Goal: Information Seeking & Learning: Learn about a topic

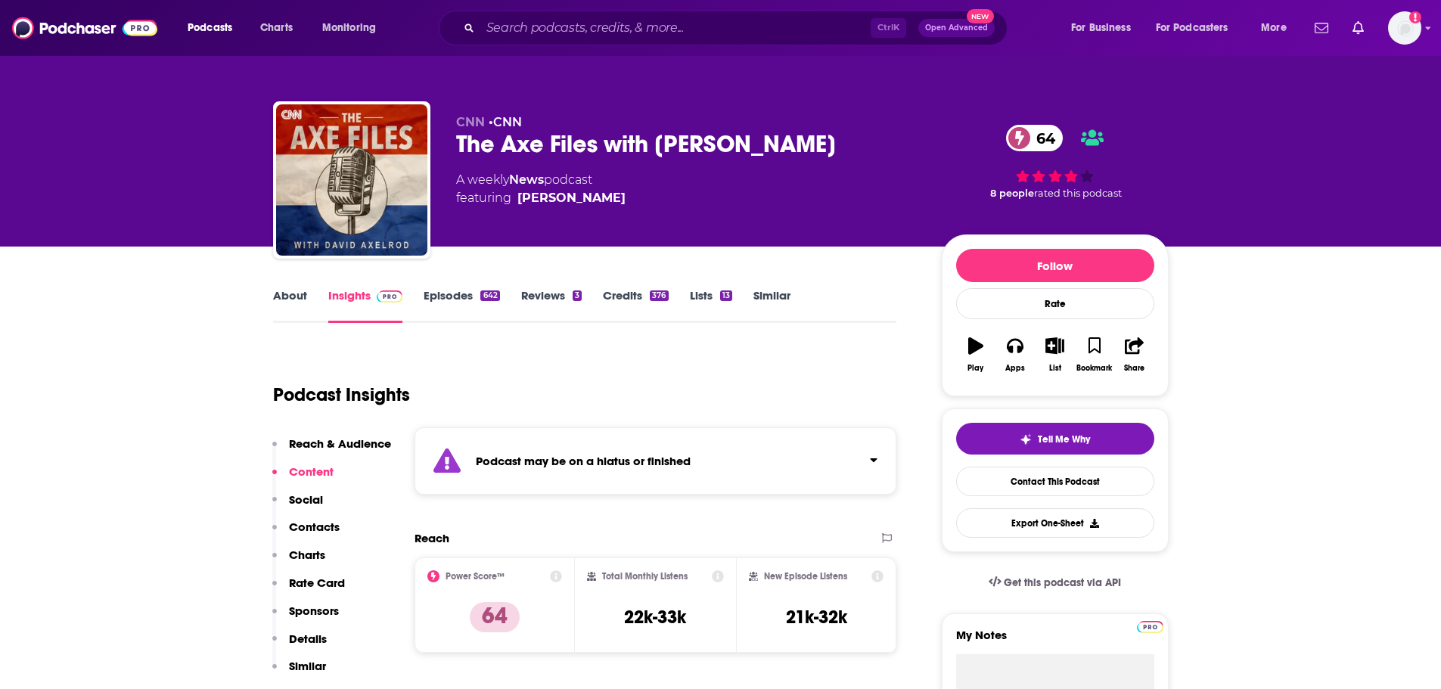
click at [453, 300] on link "Episodes 642" at bounding box center [462, 305] width 76 height 35
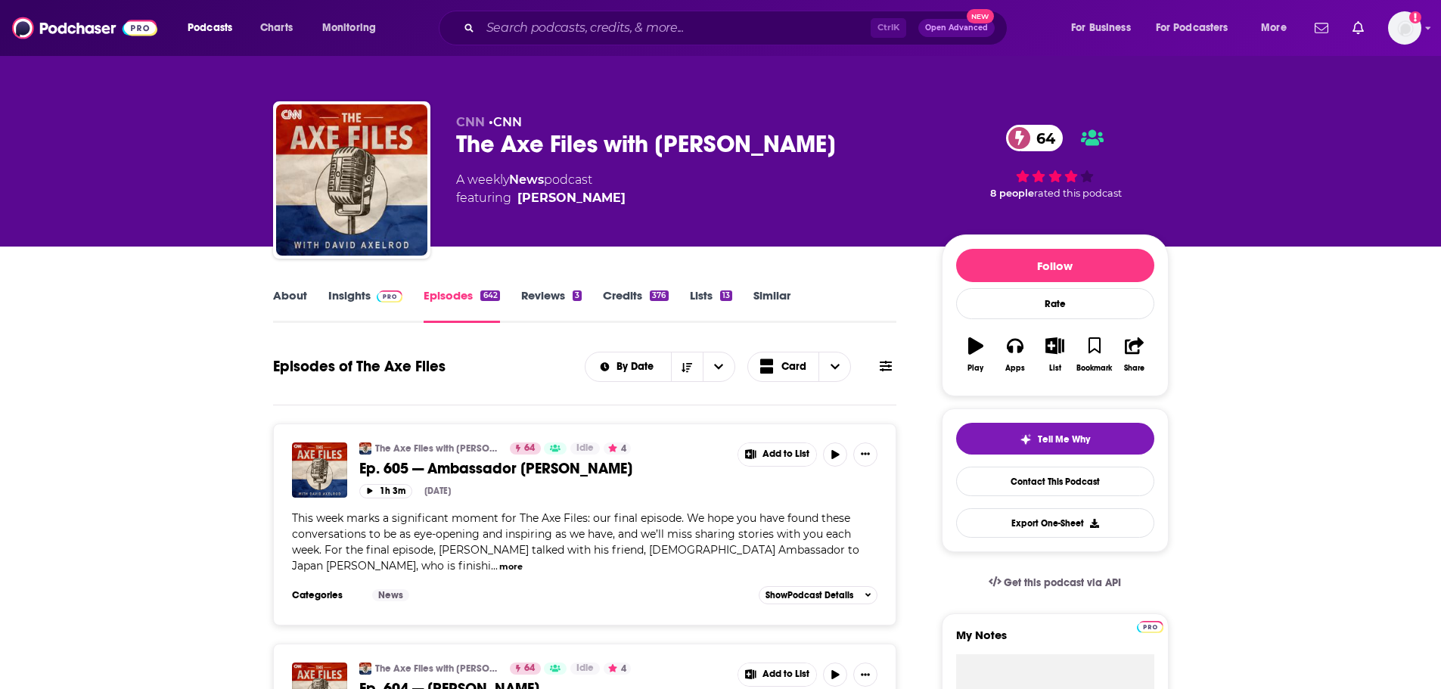
click at [291, 294] on link "About" at bounding box center [290, 305] width 34 height 35
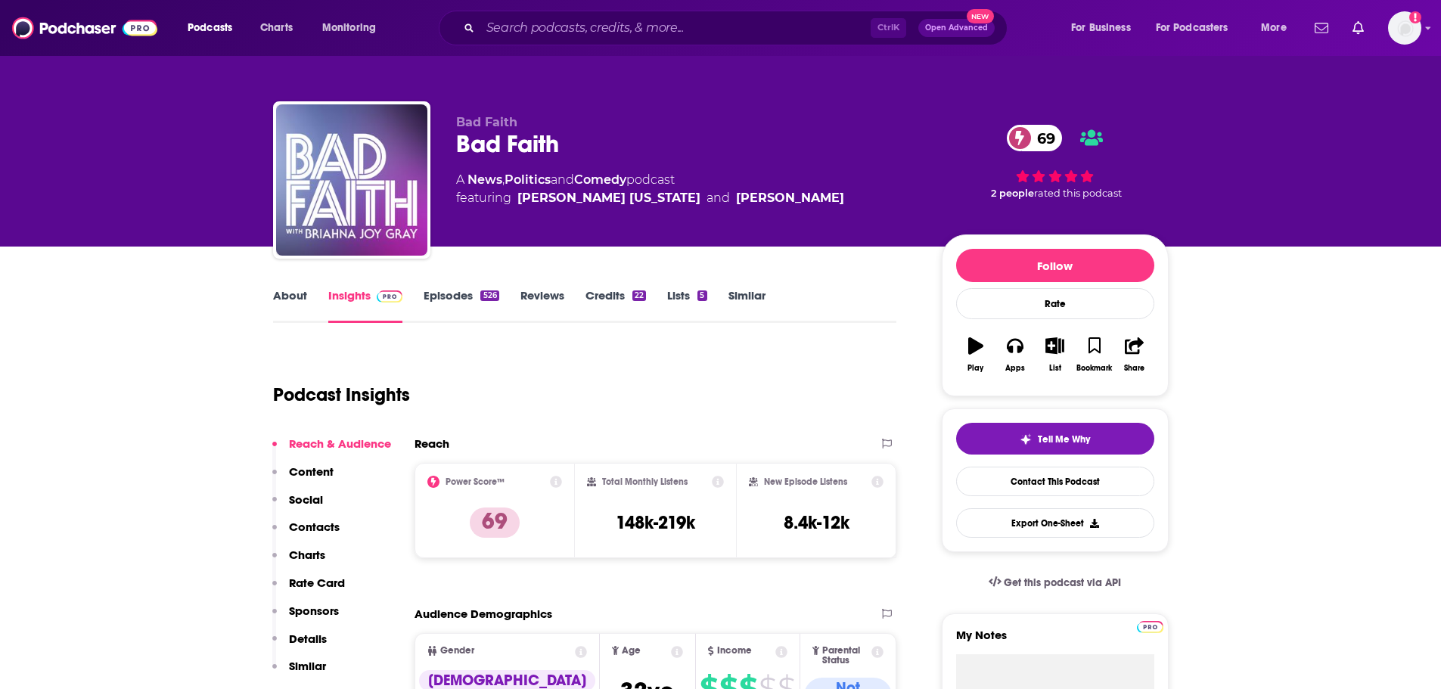
click at [281, 303] on link "About" at bounding box center [290, 305] width 34 height 35
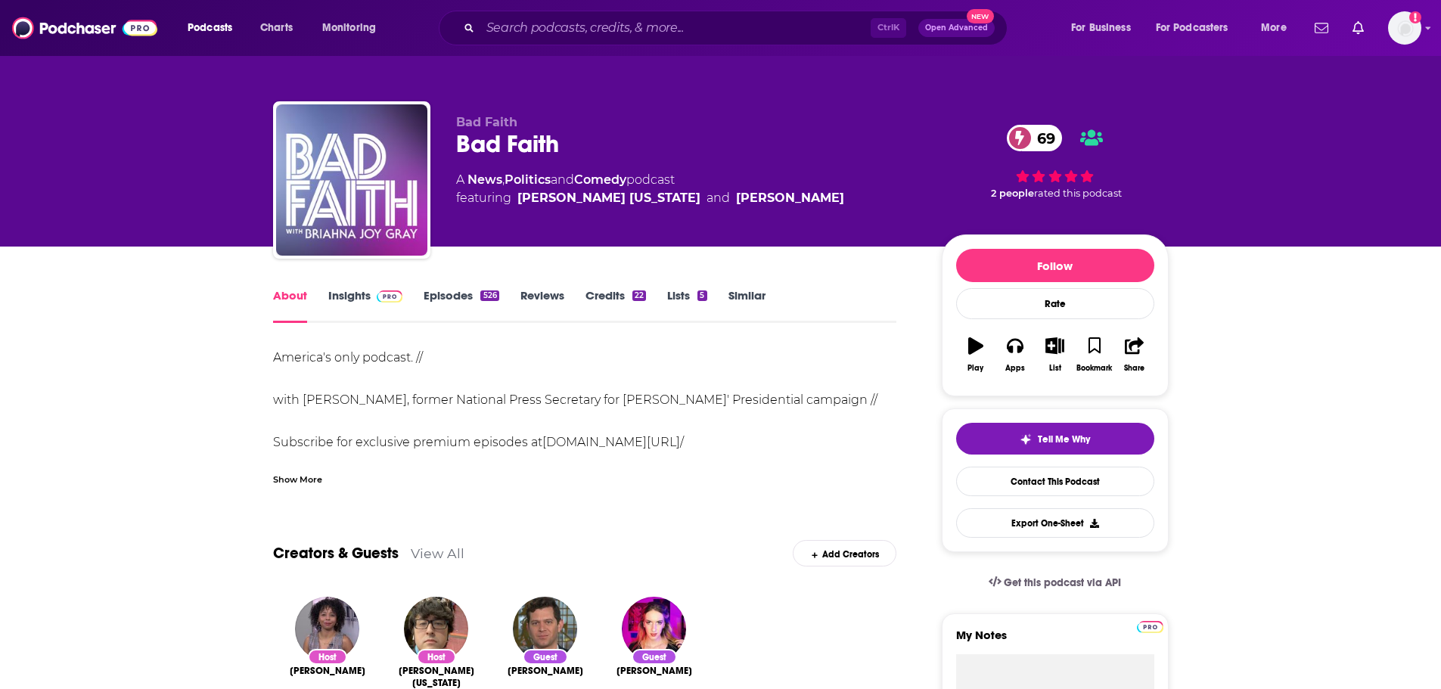
click at [292, 474] on div "Show More" at bounding box center [297, 478] width 49 height 14
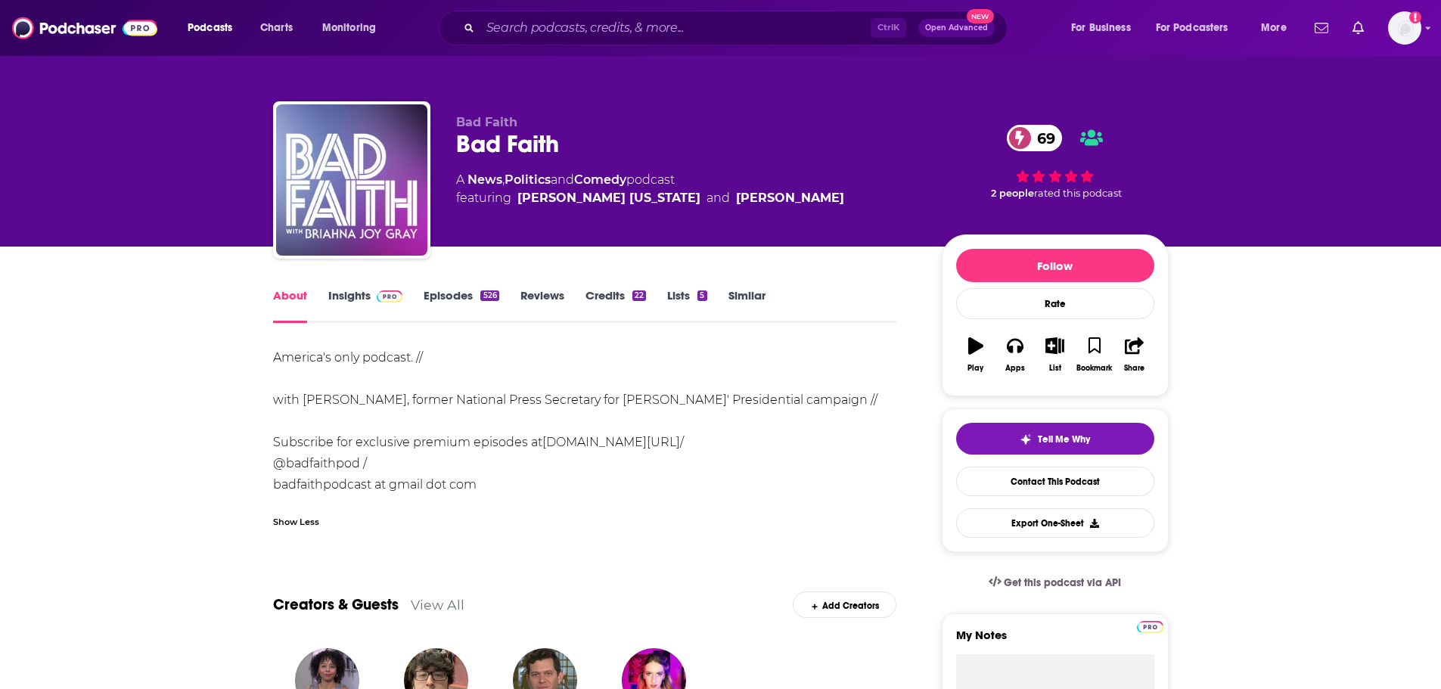
click at [363, 302] on link "Insights" at bounding box center [365, 305] width 75 height 35
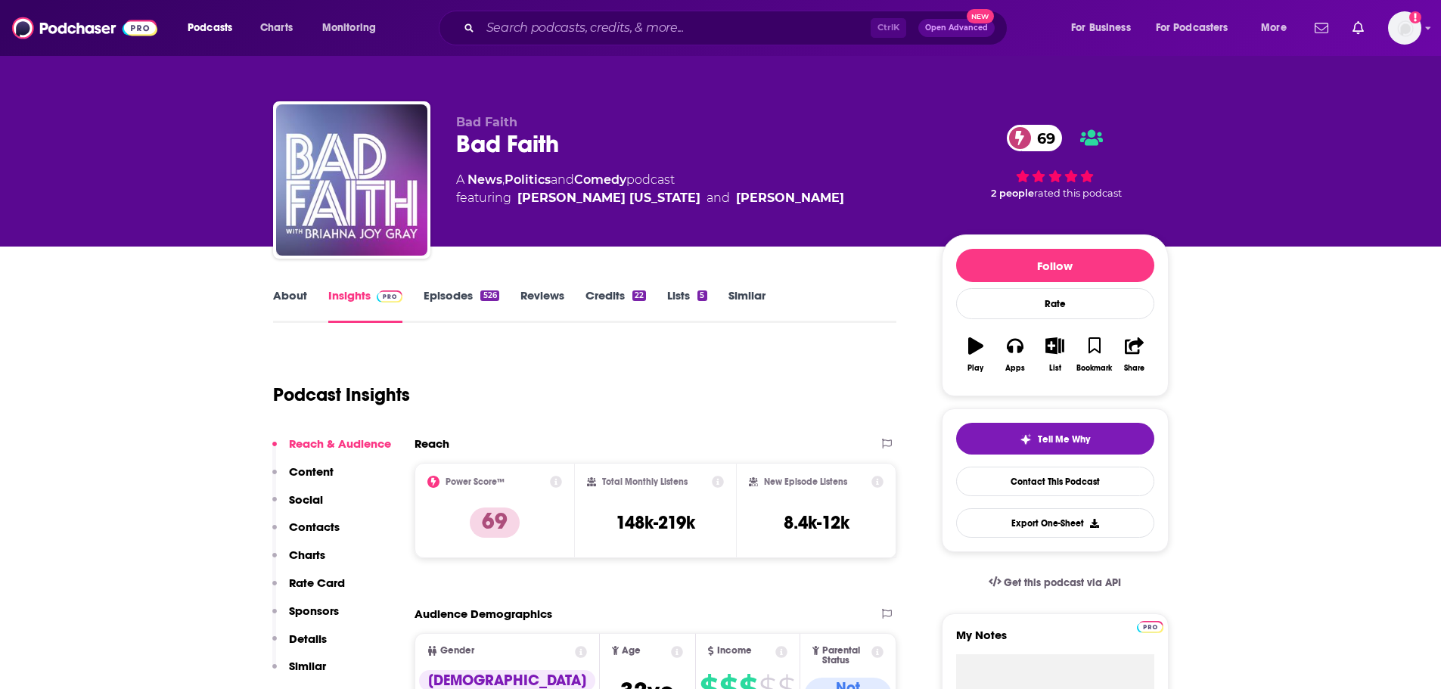
click at [450, 294] on link "Episodes 526" at bounding box center [461, 305] width 75 height 35
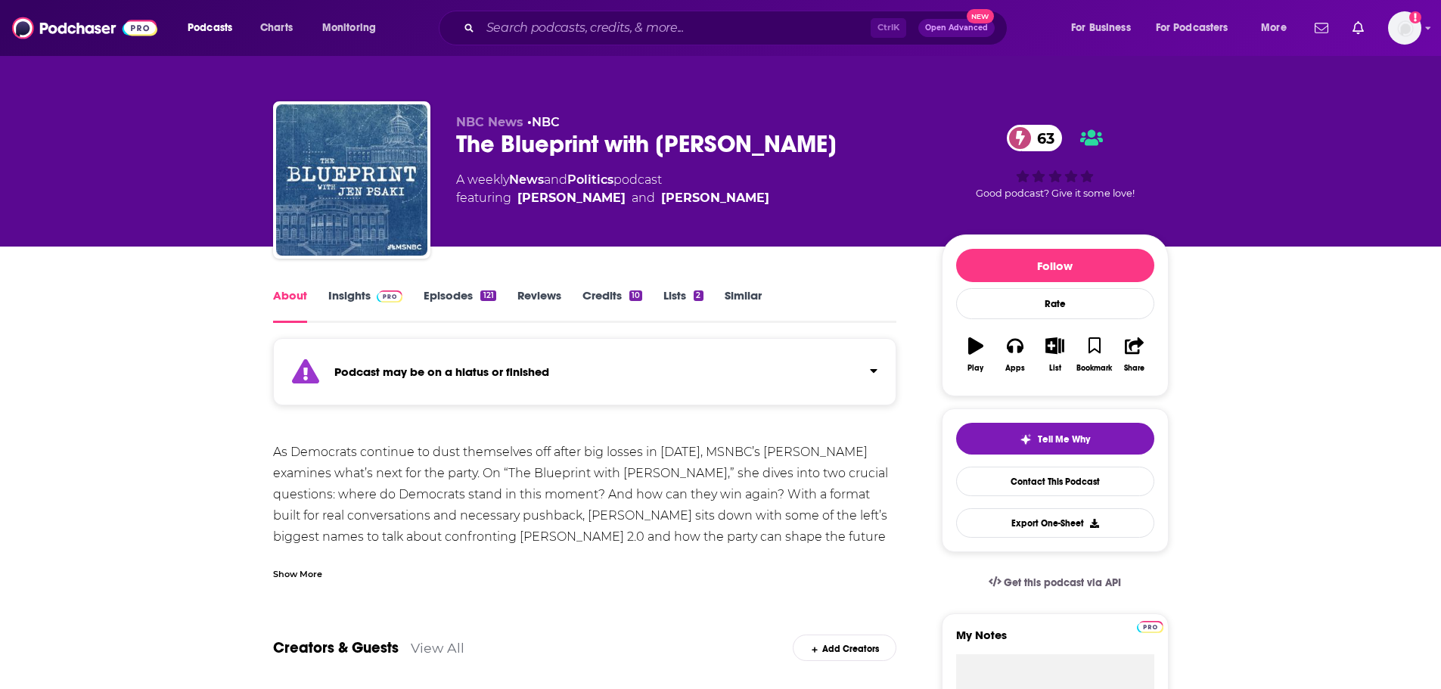
click at [431, 291] on link "Episodes 121" at bounding box center [460, 305] width 72 height 35
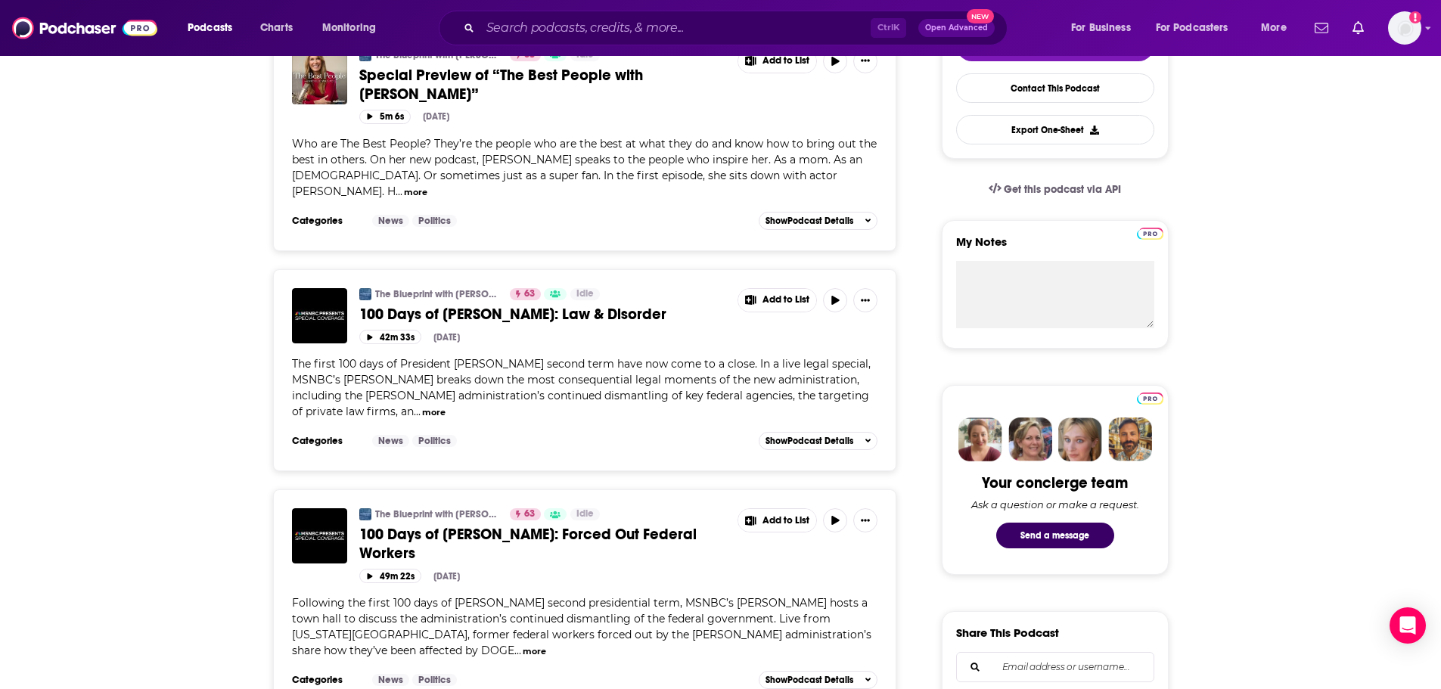
scroll to position [333, 0]
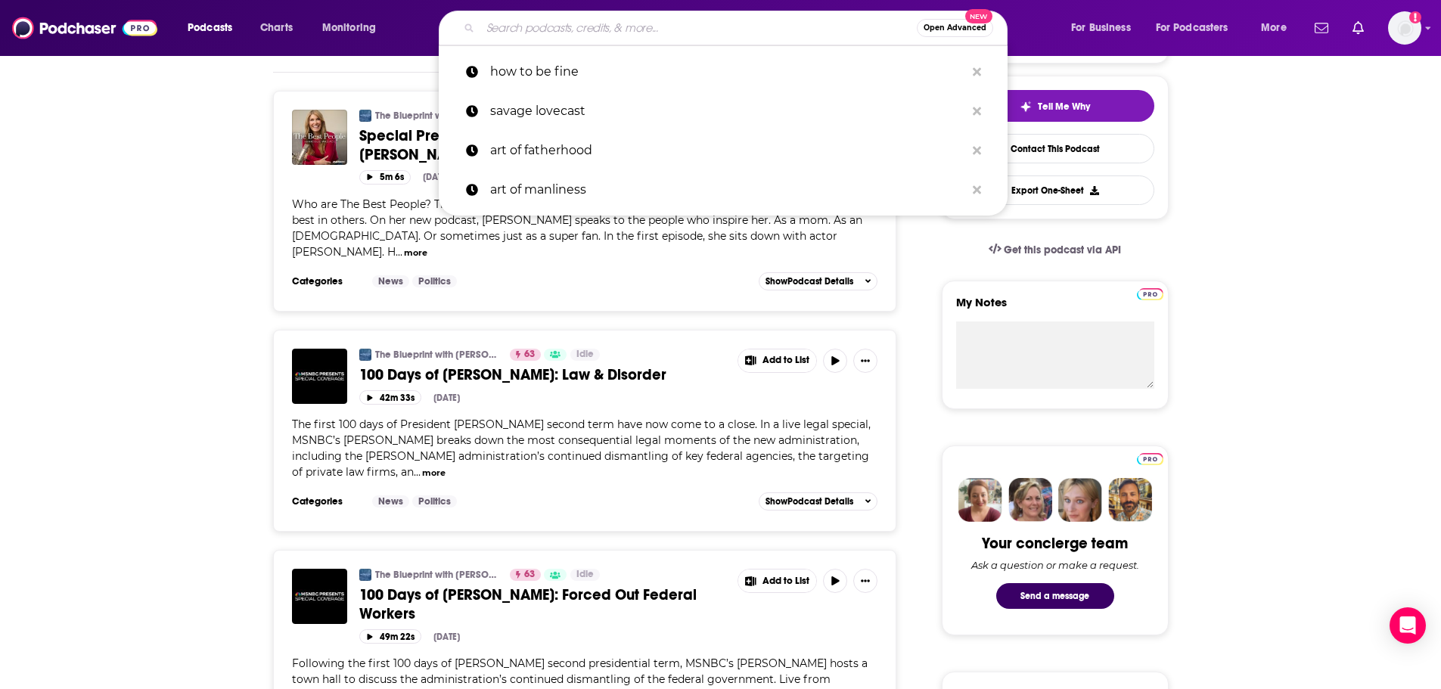
click at [555, 27] on input "Search podcasts, credits, & more..." at bounding box center [698, 28] width 437 height 24
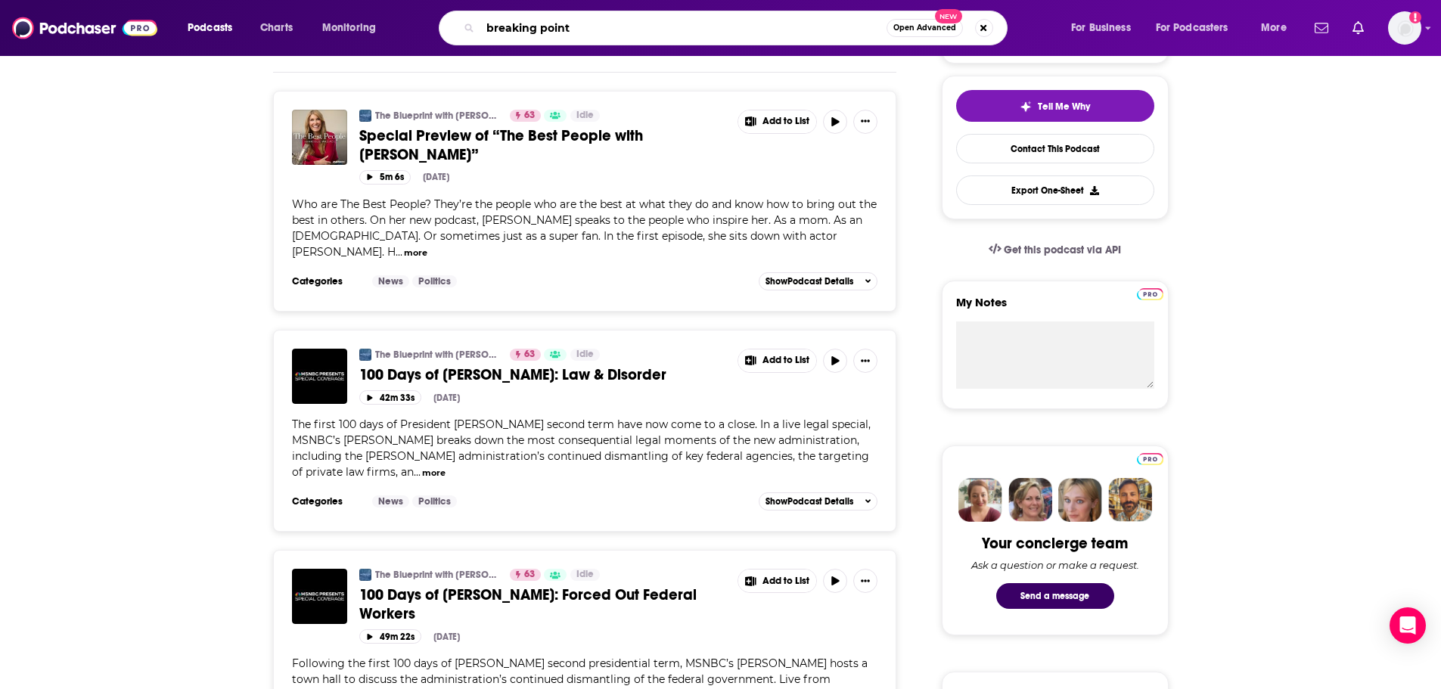
type input "breaking points"
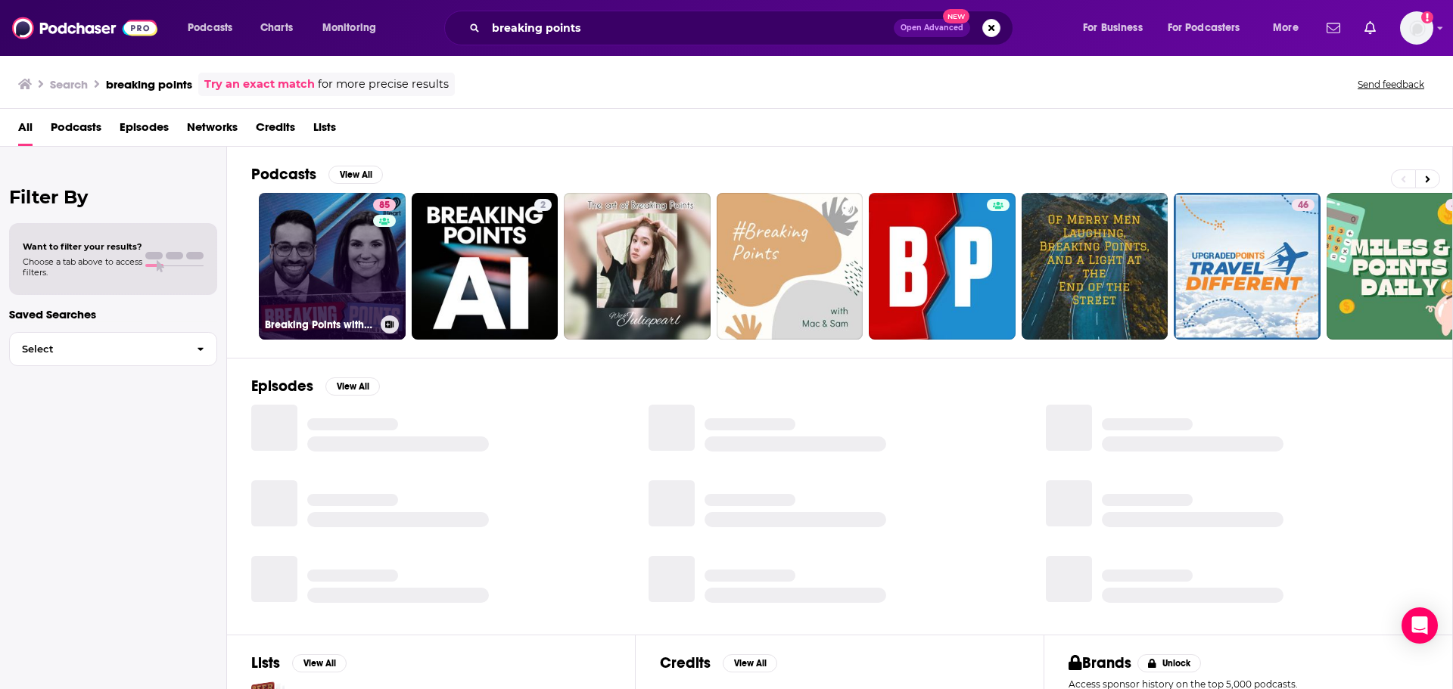
click at [323, 235] on link "85 Breaking Points with Krystal and Saagar" at bounding box center [332, 266] width 147 height 147
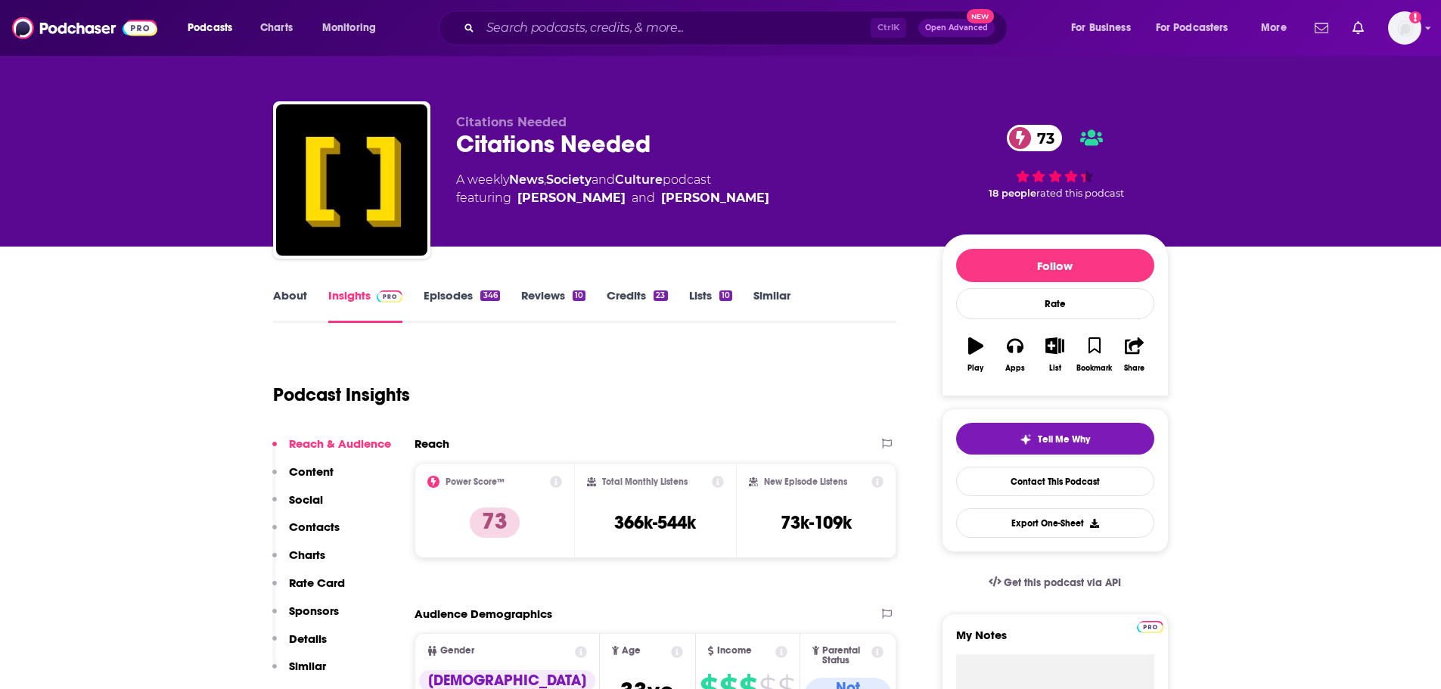
click at [281, 301] on link "About" at bounding box center [290, 305] width 34 height 35
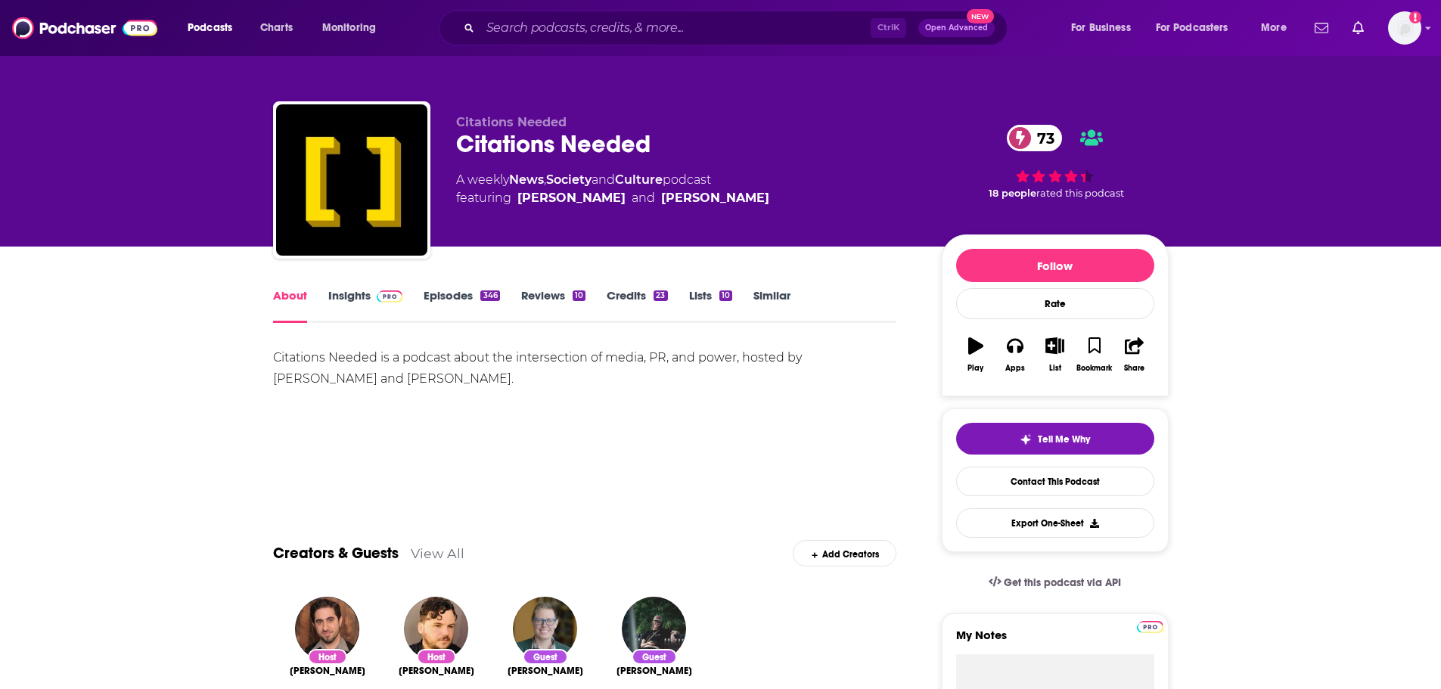
click at [424, 300] on link "Episodes 346" at bounding box center [462, 305] width 76 height 35
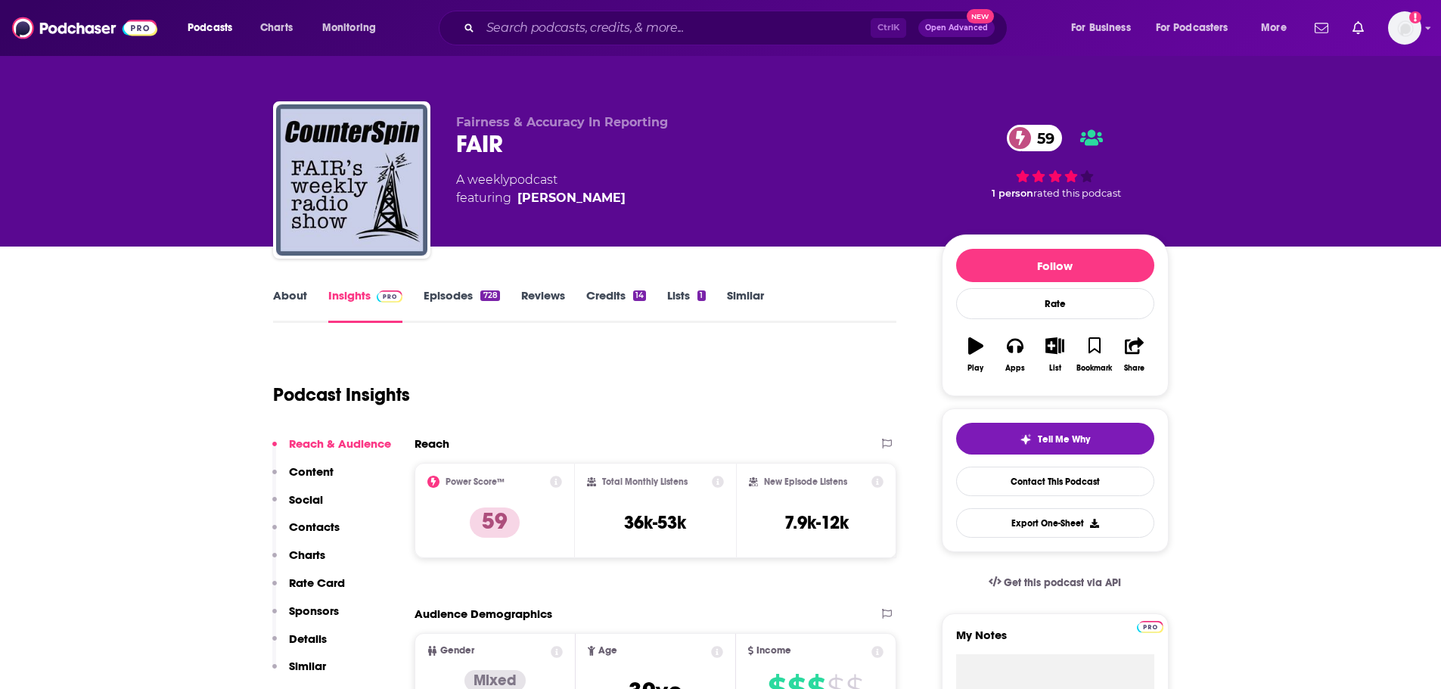
click at [294, 300] on link "About" at bounding box center [290, 305] width 34 height 35
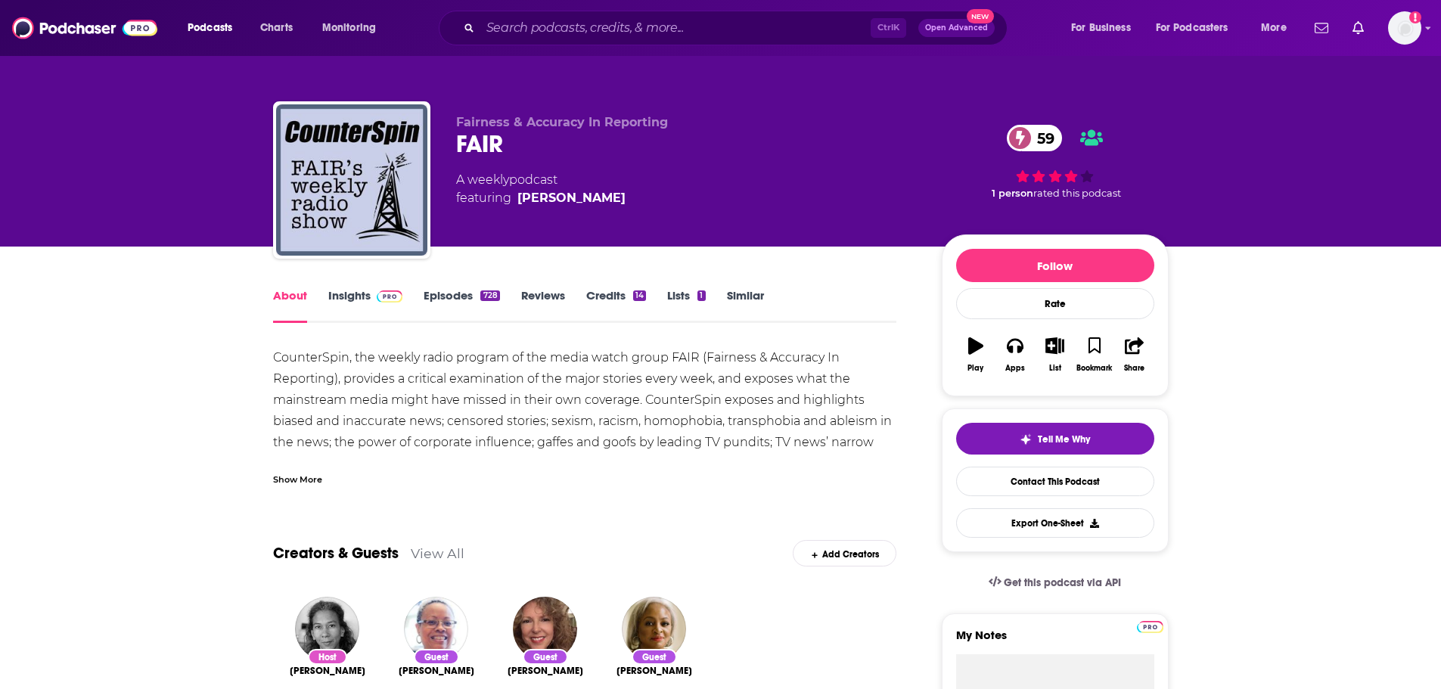
click at [284, 458] on div "CounterSpin, the weekly radio program of the media watch group FAIR (Fairness &…" at bounding box center [585, 416] width 624 height 138
click at [282, 469] on div "Show More" at bounding box center [585, 474] width 624 height 26
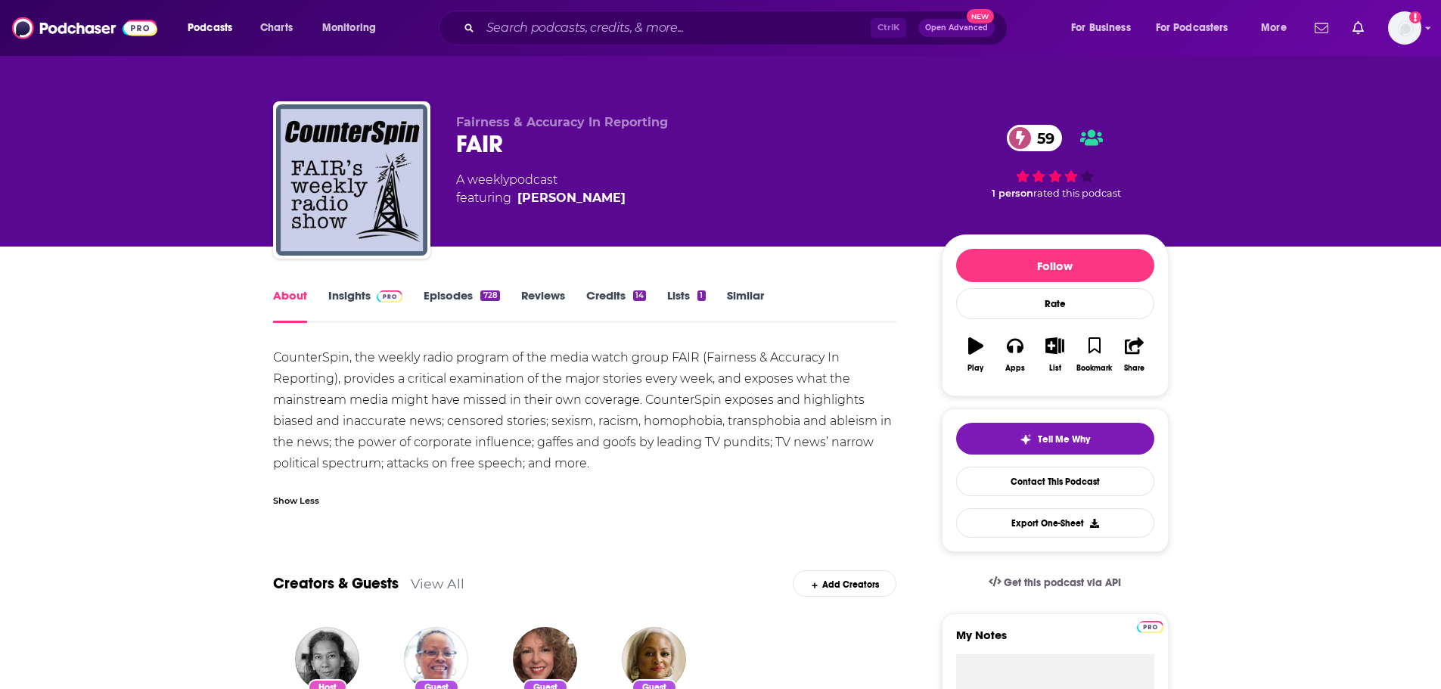
click at [371, 298] on span at bounding box center [387, 295] width 33 height 14
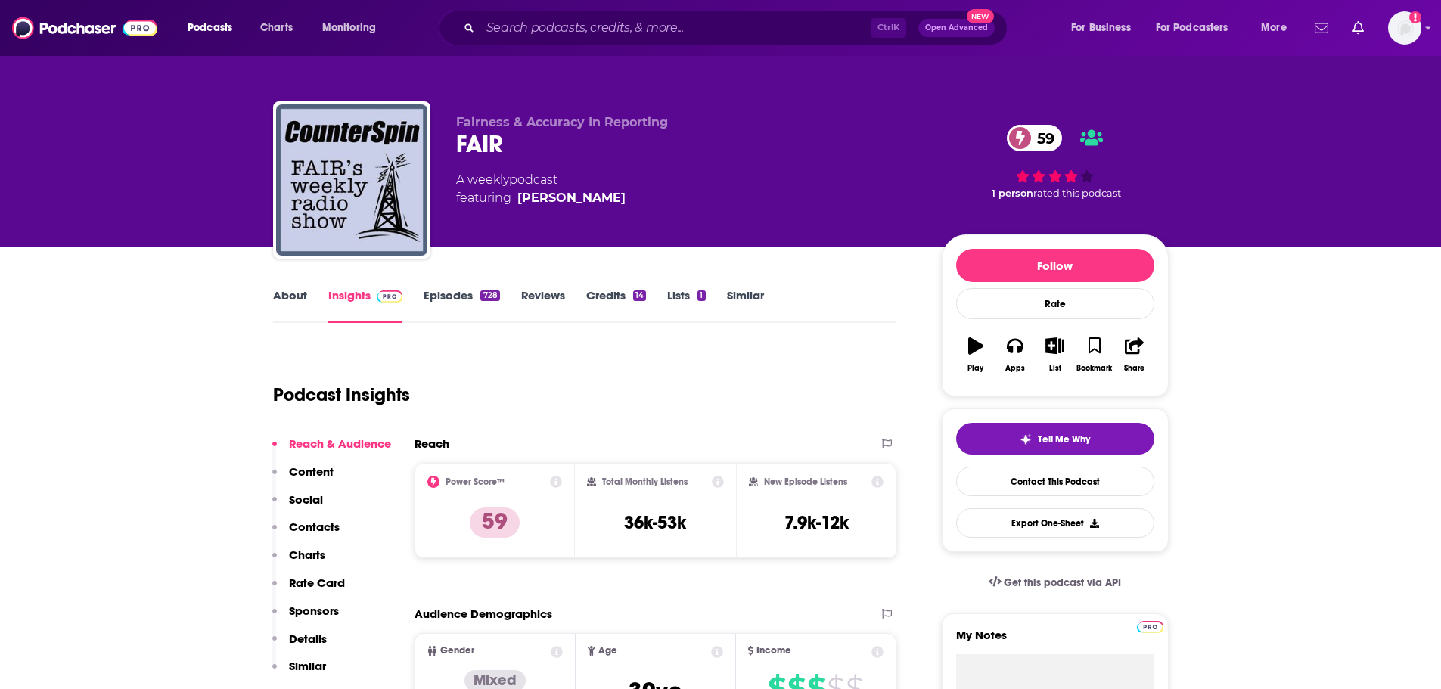
click at [444, 286] on div "About Insights Episodes 728 Reviews Credits 14 Lists 1 Similar" at bounding box center [585, 304] width 624 height 37
click at [437, 300] on link "Episodes 728" at bounding box center [462, 305] width 76 height 35
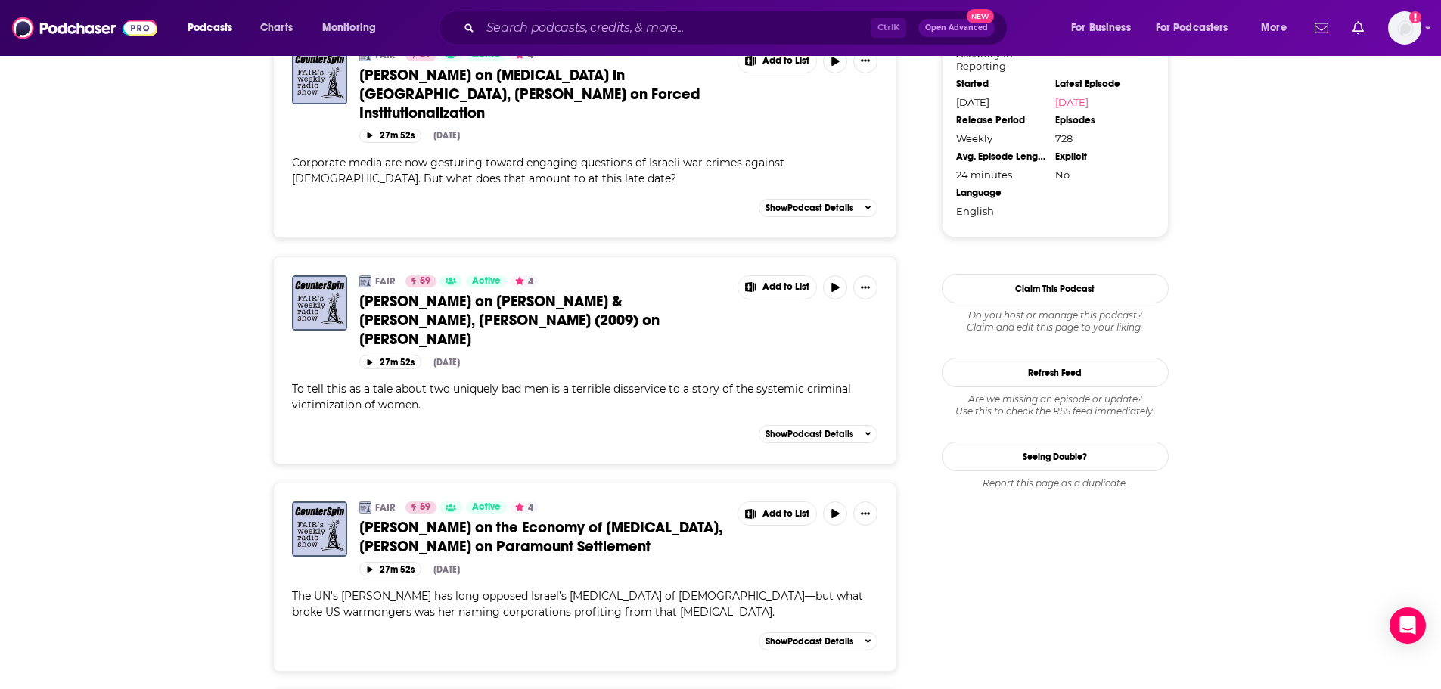
scroll to position [2081, 0]
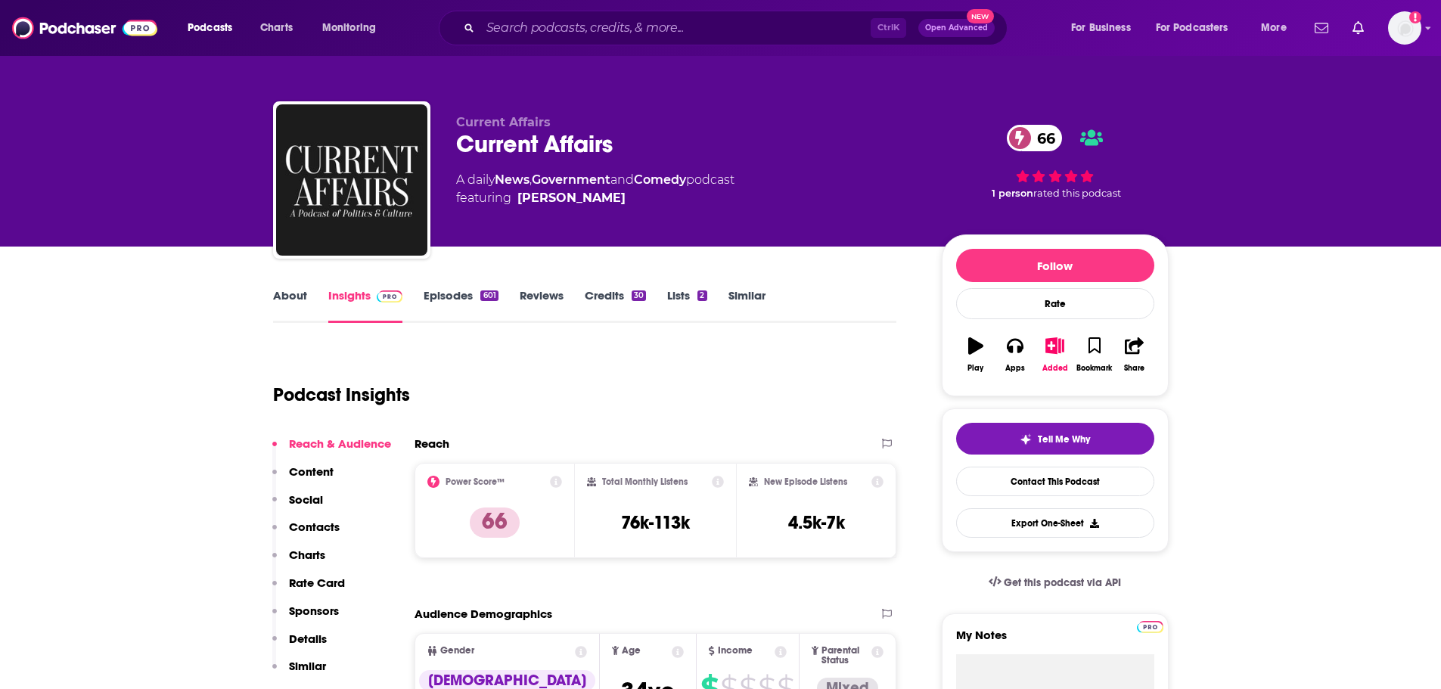
click at [292, 298] on link "About" at bounding box center [290, 305] width 34 height 35
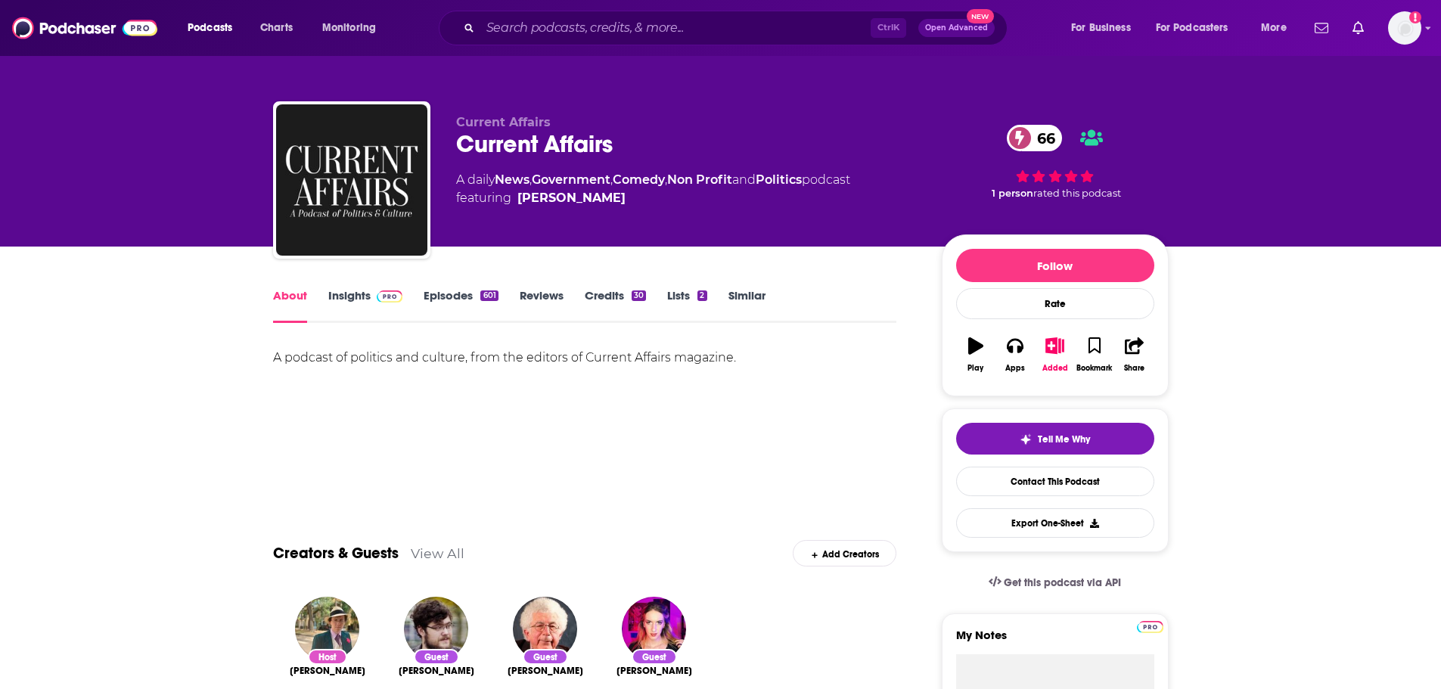
click at [470, 295] on link "Episodes 601" at bounding box center [461, 305] width 74 height 35
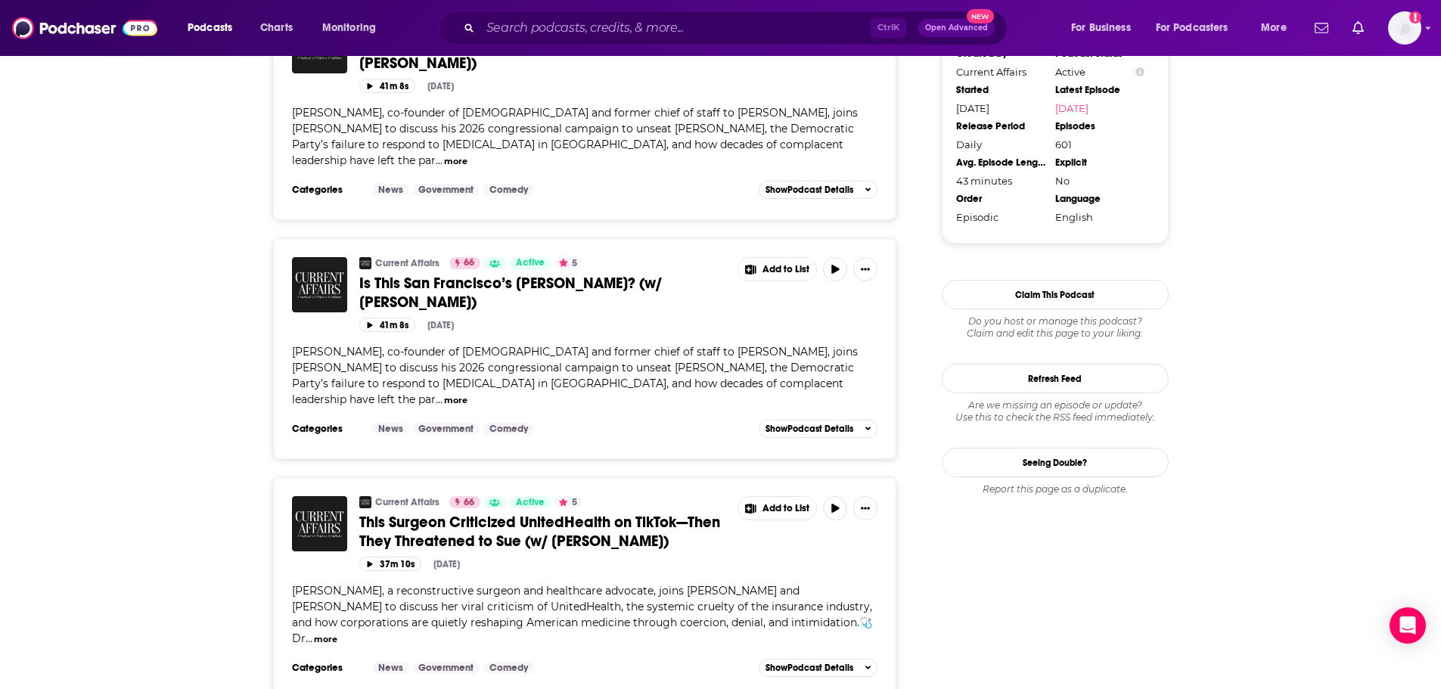
scroll to position [1809, 0]
